Goal: Task Accomplishment & Management: Complete application form

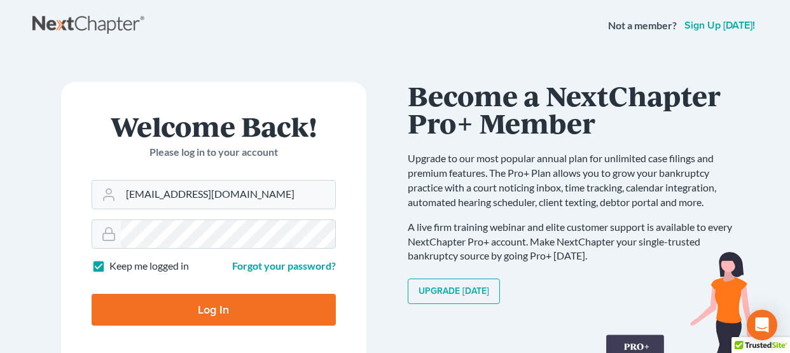
click at [92, 294] on input "Log In" at bounding box center [214, 310] width 244 height 32
type input "Thinking..."
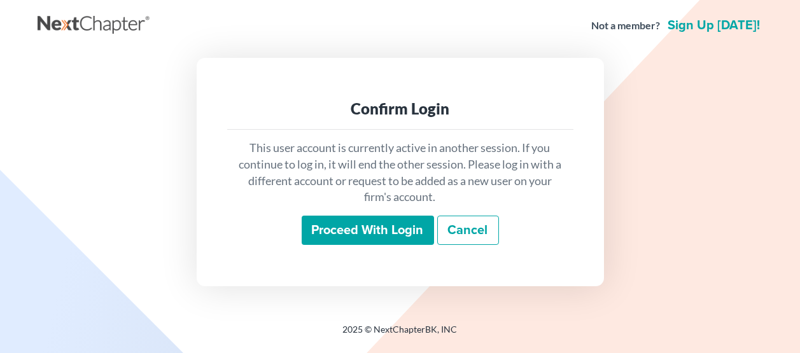
click at [358, 229] on input "Proceed with login" at bounding box center [368, 230] width 132 height 29
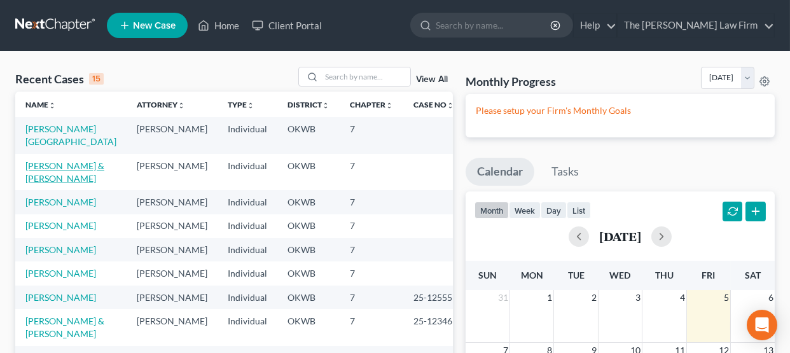
click at [64, 167] on link "Reece, Christine & Torres, Luis" at bounding box center [64, 172] width 79 height 24
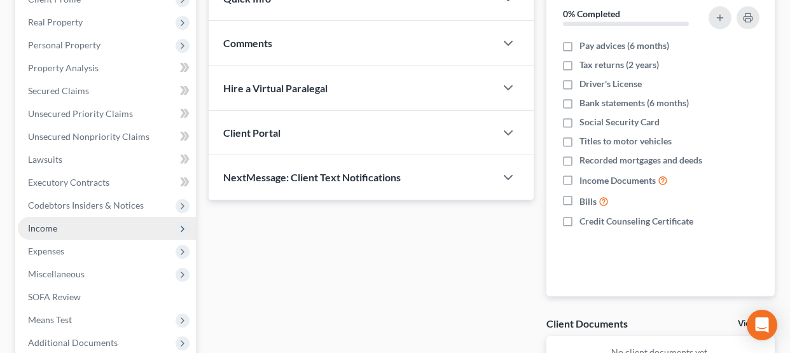
scroll to position [191, 0]
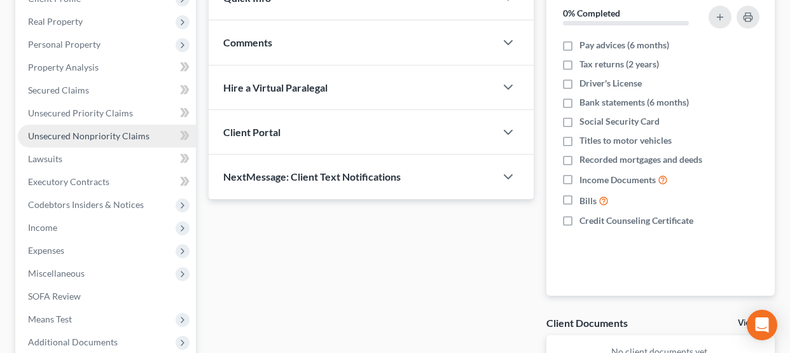
click at [85, 136] on span "Unsecured Nonpriority Claims" at bounding box center [89, 135] width 122 height 11
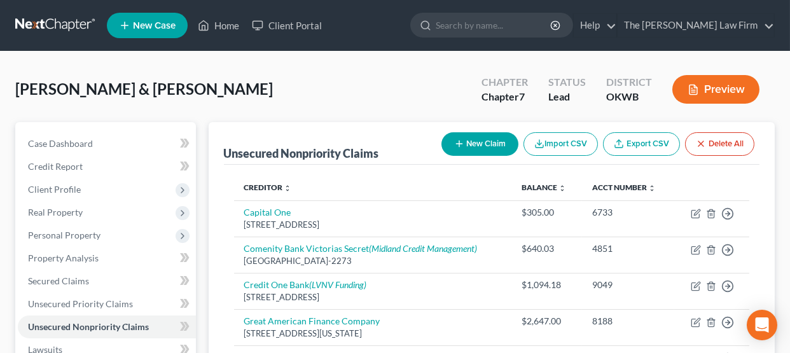
click at [497, 141] on button "New Claim" at bounding box center [480, 144] width 77 height 24
select select "2"
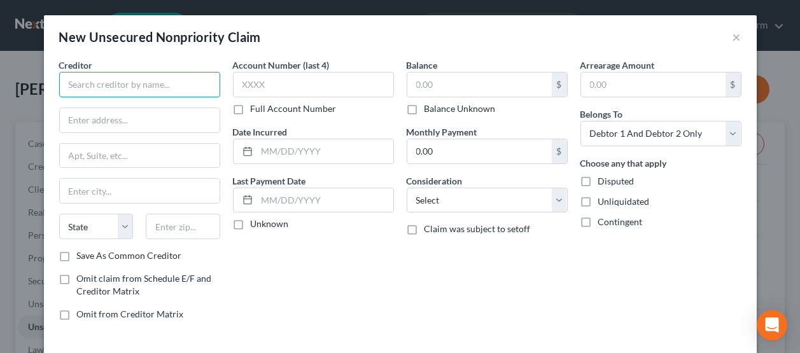
click at [164, 88] on input "text" at bounding box center [139, 84] width 161 height 25
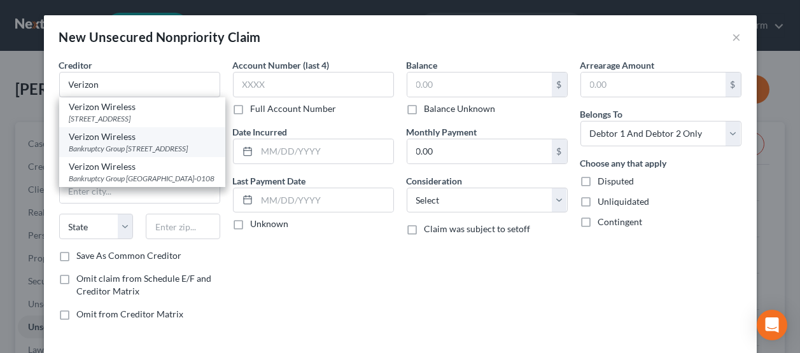
click at [107, 154] on div "Bankruptcy Group PO Box 3397, Bloomington, IL 61702" at bounding box center [142, 148] width 146 height 11
type input "Verizon Wireless"
type input "Bankruptcy Group"
type input "PO Box 3397"
type input "Bloomington"
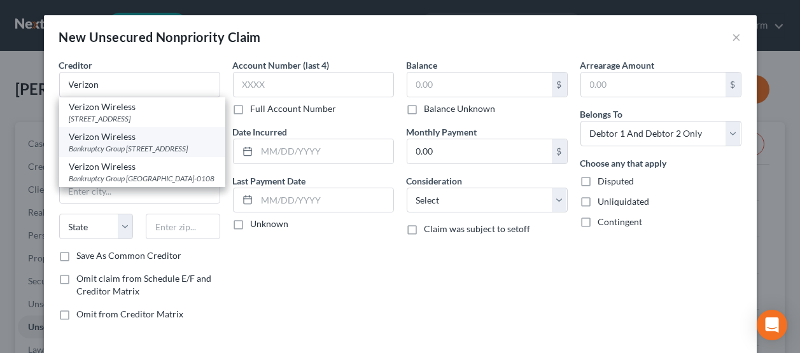
select select "14"
type input "61702"
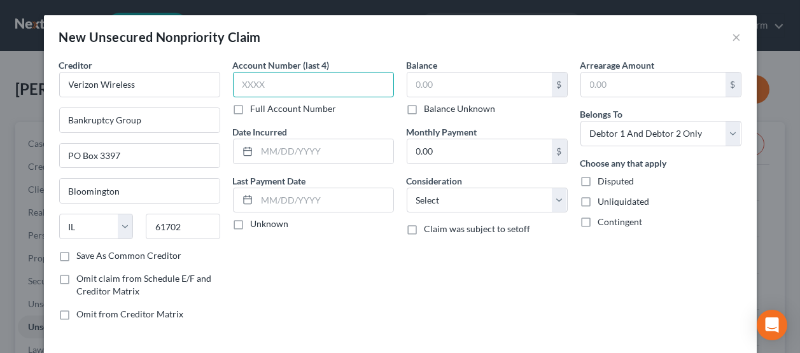
click at [276, 80] on input "text" at bounding box center [313, 84] width 161 height 25
type input "0001"
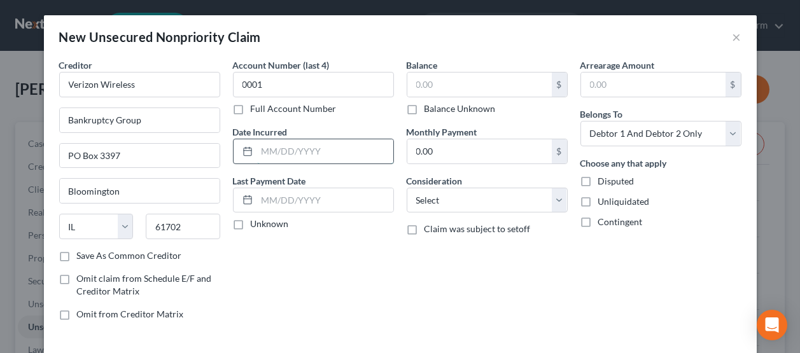
click at [296, 155] on input "text" at bounding box center [325, 151] width 136 height 24
type input "07/14/2023"
click at [251, 225] on label "Unknown" at bounding box center [270, 224] width 38 height 13
click at [256, 225] on input "Unknown" at bounding box center [260, 222] width 8 height 8
checkbox input "true"
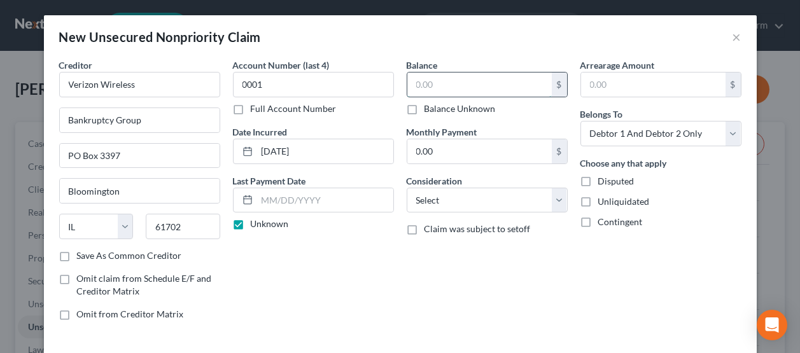
click at [430, 80] on input "text" at bounding box center [479, 85] width 144 height 24
type input "1,983.00"
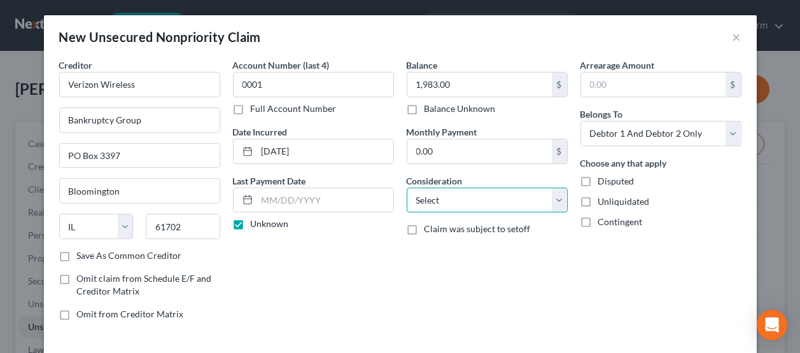
click at [435, 198] on select "Select Cable / Satellite Services Collection Agency Credit Card Debt Debt Couns…" at bounding box center [487, 200] width 161 height 25
select select "14"
click at [407, 188] on select "Select Cable / Satellite Services Collection Agency Credit Card Debt Debt Couns…" at bounding box center [487, 200] width 161 height 25
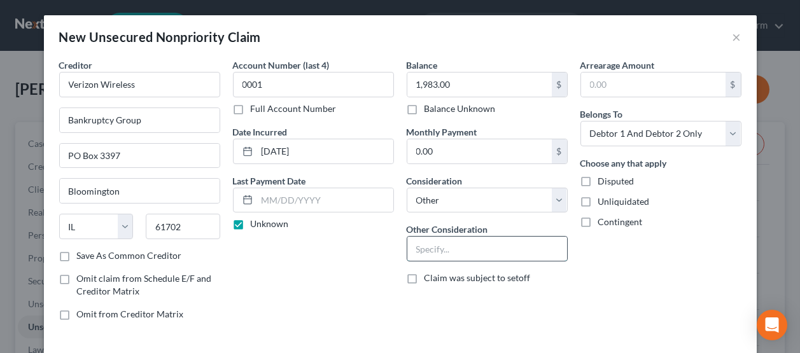
click at [431, 249] on input "text" at bounding box center [487, 249] width 160 height 24
type input "cell phone service"
click at [609, 127] on select "Select Debtor 1 Only Debtor 2 Only Debtor 1 And Debtor 2 Only At Least One Of T…" at bounding box center [660, 133] width 161 height 25
select select "0"
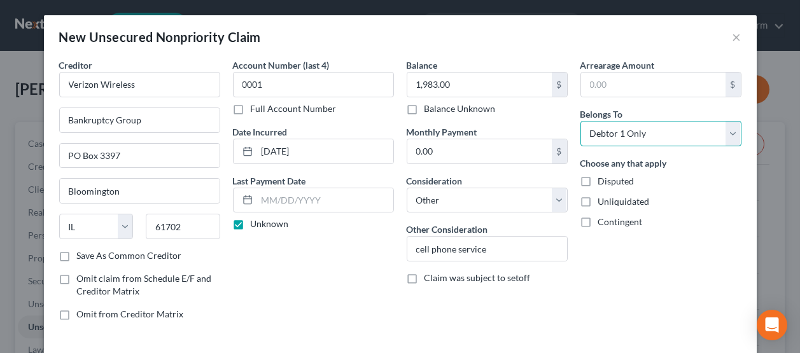
click at [580, 121] on select "Select Debtor 1 Only Debtor 2 Only Debtor 1 And Debtor 2 Only At Least One Of T…" at bounding box center [660, 133] width 161 height 25
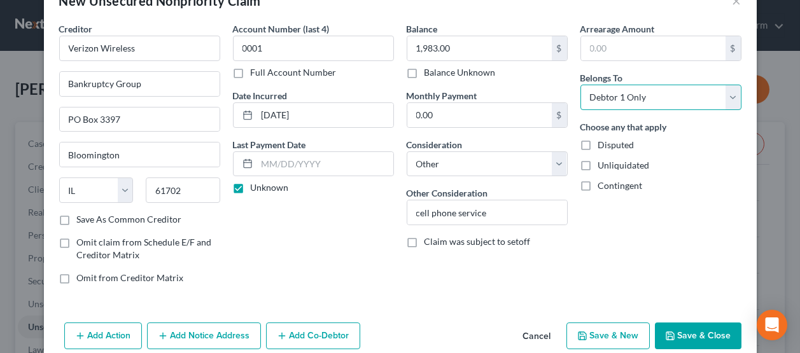
scroll to position [57, 0]
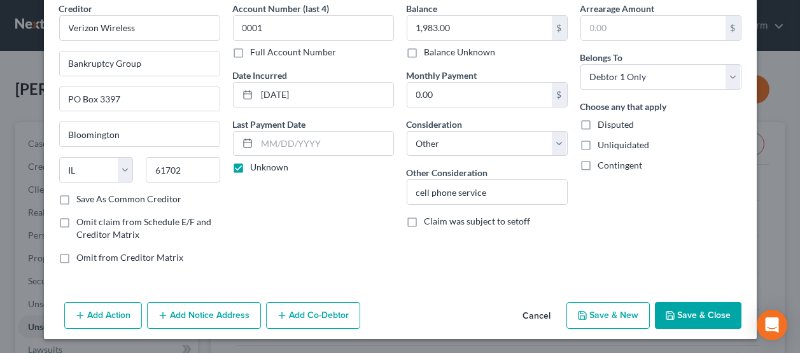
click at [607, 320] on button "Save & New" at bounding box center [607, 315] width 83 height 27
select select "2"
